Goal: Understand process/instructions: Learn how to perform a task or action

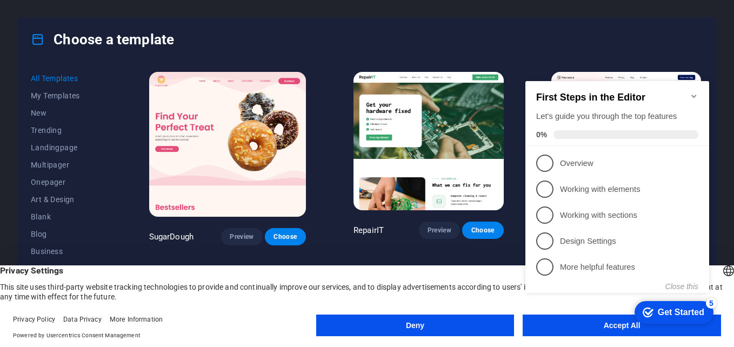
click div "checkmark Get Started 5 First Steps in the Editor Let's guide you through the t…"
click at [684, 310] on div "Get Started" at bounding box center [681, 313] width 46 height 10
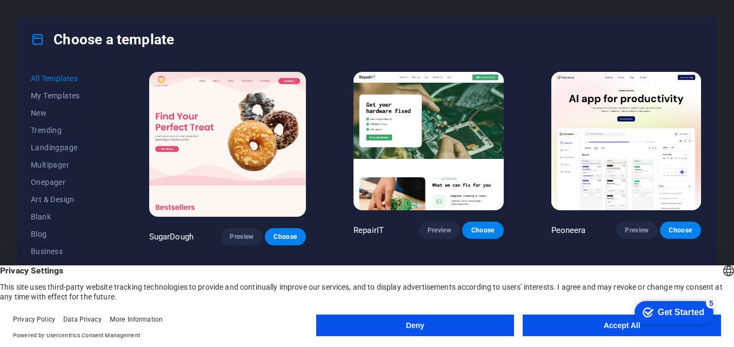
click at [626, 328] on appcues-checklist "Contextual help checklist present on screen" at bounding box center [672, 313] width 92 height 35
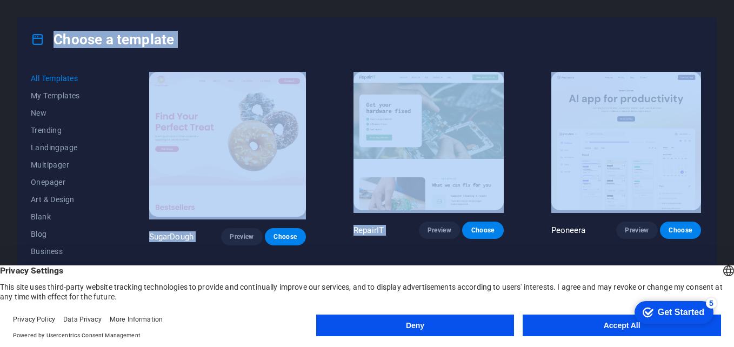
drag, startPoint x: 733, startPoint y: 128, endPoint x: 736, endPoint y: 101, distance: 27.6
click at [733, 101] on html "Individual Press [Ctrl] + [C] to copy an element you'd like to see more of arou…" at bounding box center [367, 173] width 734 height 347
drag, startPoint x: 736, startPoint y: 101, endPoint x: 560, endPoint y: 50, distance: 182.3
click at [565, 51] on div "Choose a template" at bounding box center [367, 39] width 698 height 43
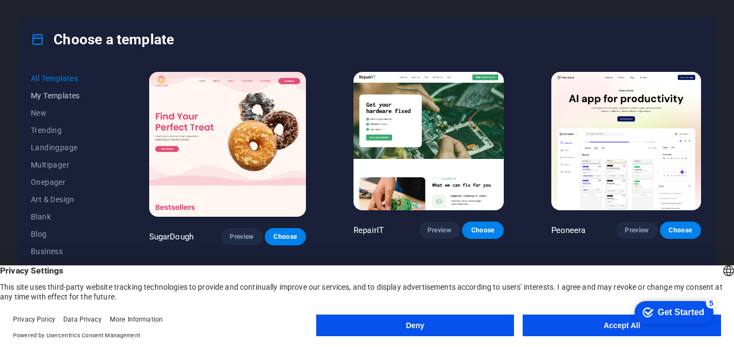
click at [61, 95] on span "My Templates" at bounding box center [66, 95] width 71 height 9
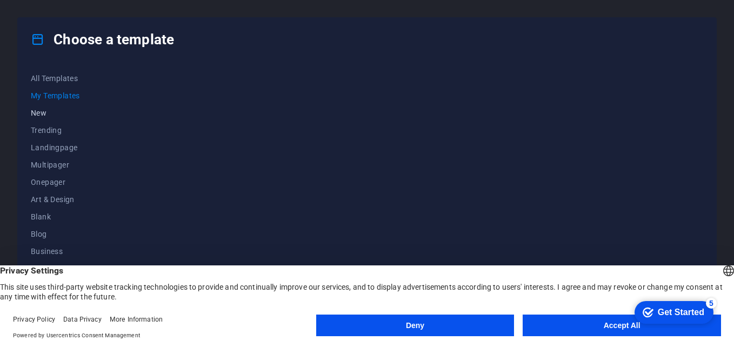
click at [43, 114] on span "New" at bounding box center [66, 113] width 71 height 9
